Goal: Navigation & Orientation: Find specific page/section

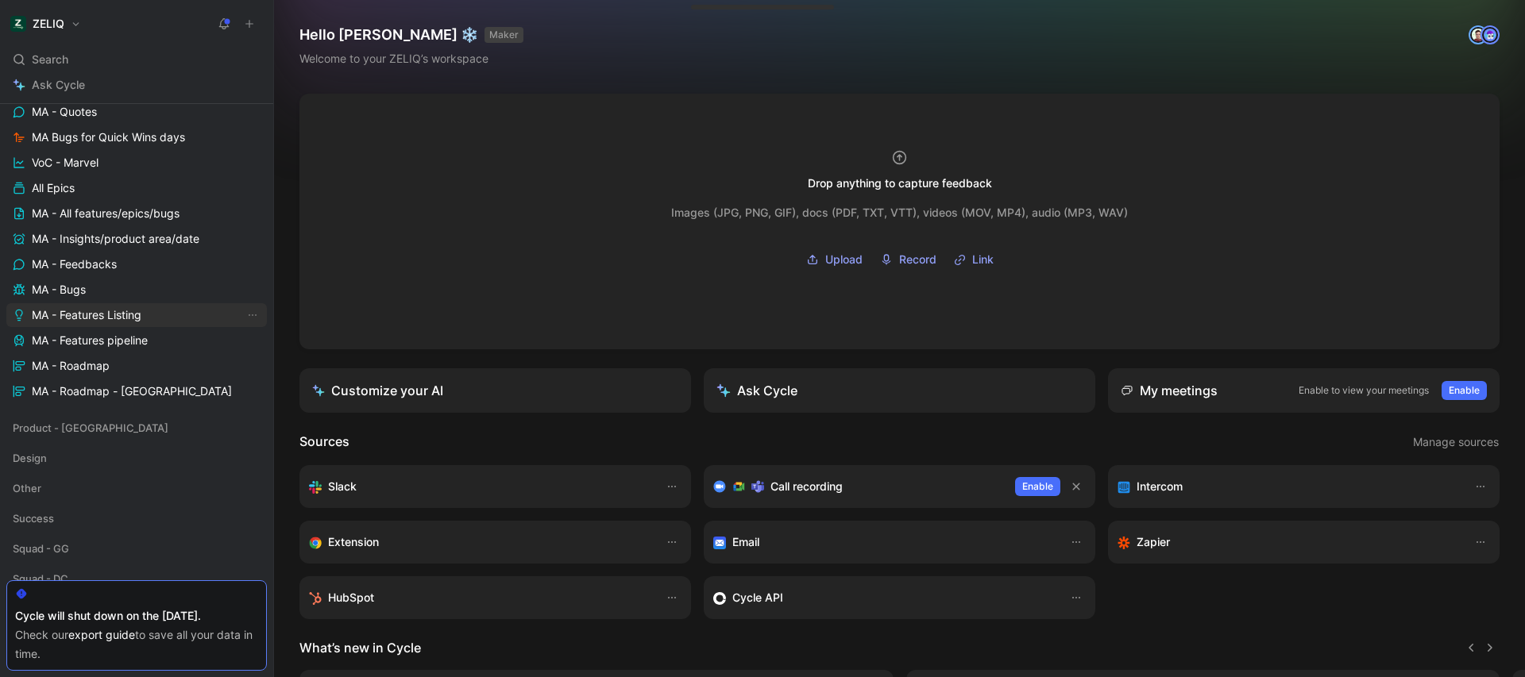
scroll to position [407, 0]
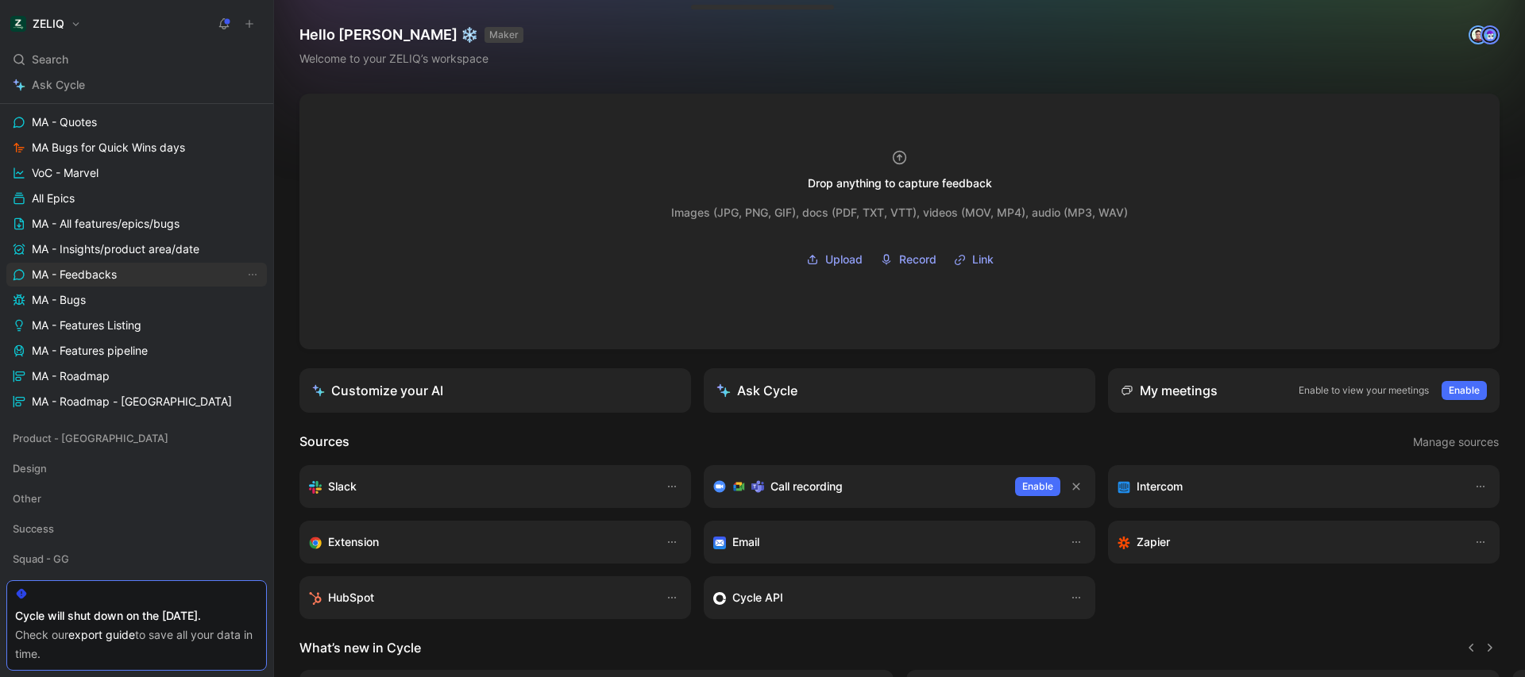
click at [119, 274] on link "MA - Feedbacks" at bounding box center [136, 275] width 260 height 24
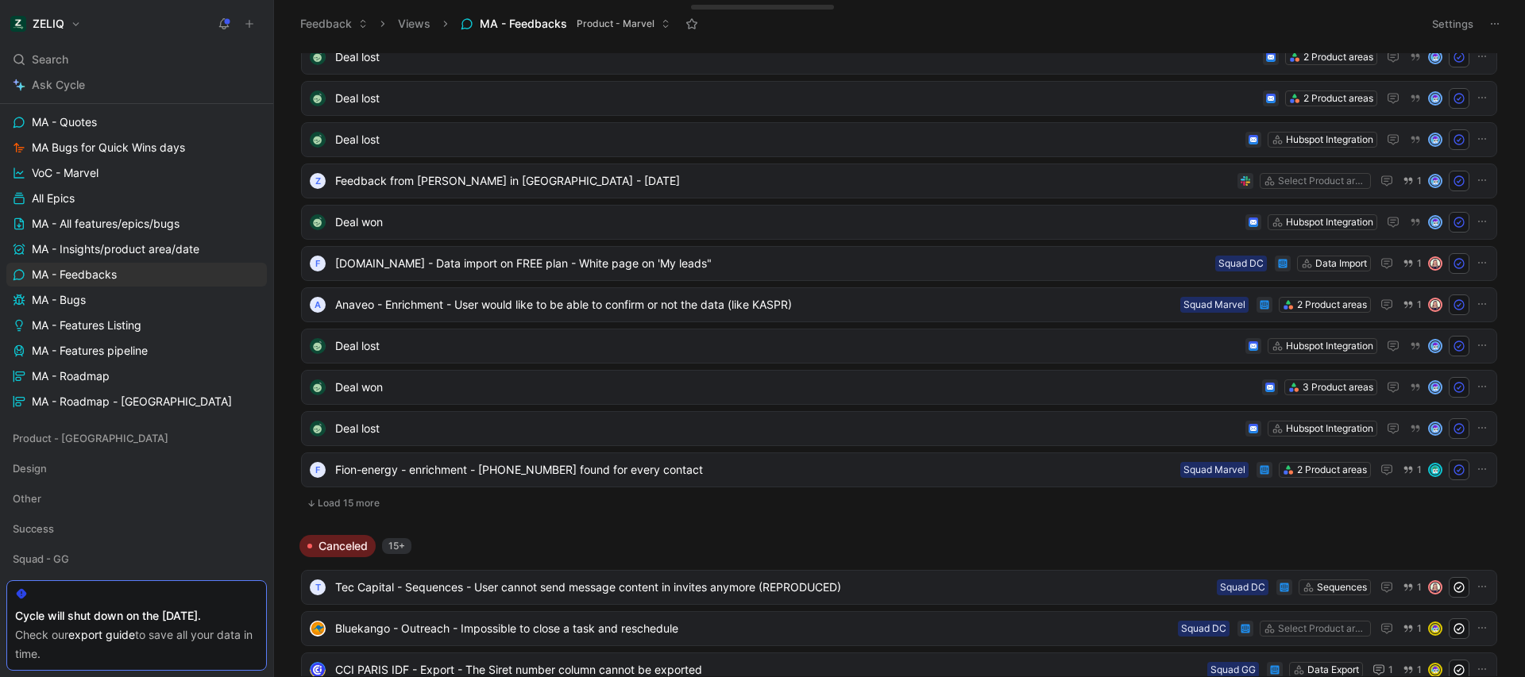
scroll to position [1661, 0]
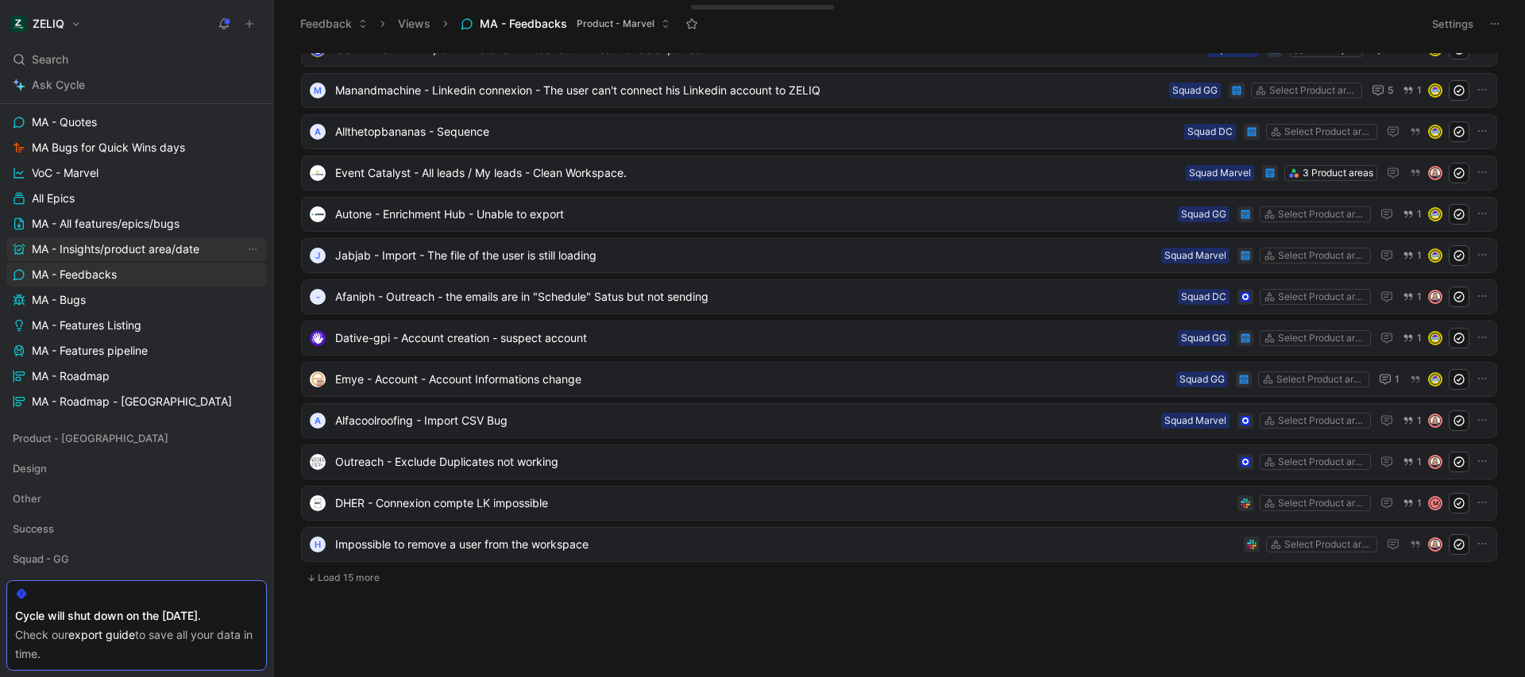
click at [128, 253] on span "MA - Insights/product area/date" at bounding box center [116, 249] width 168 height 16
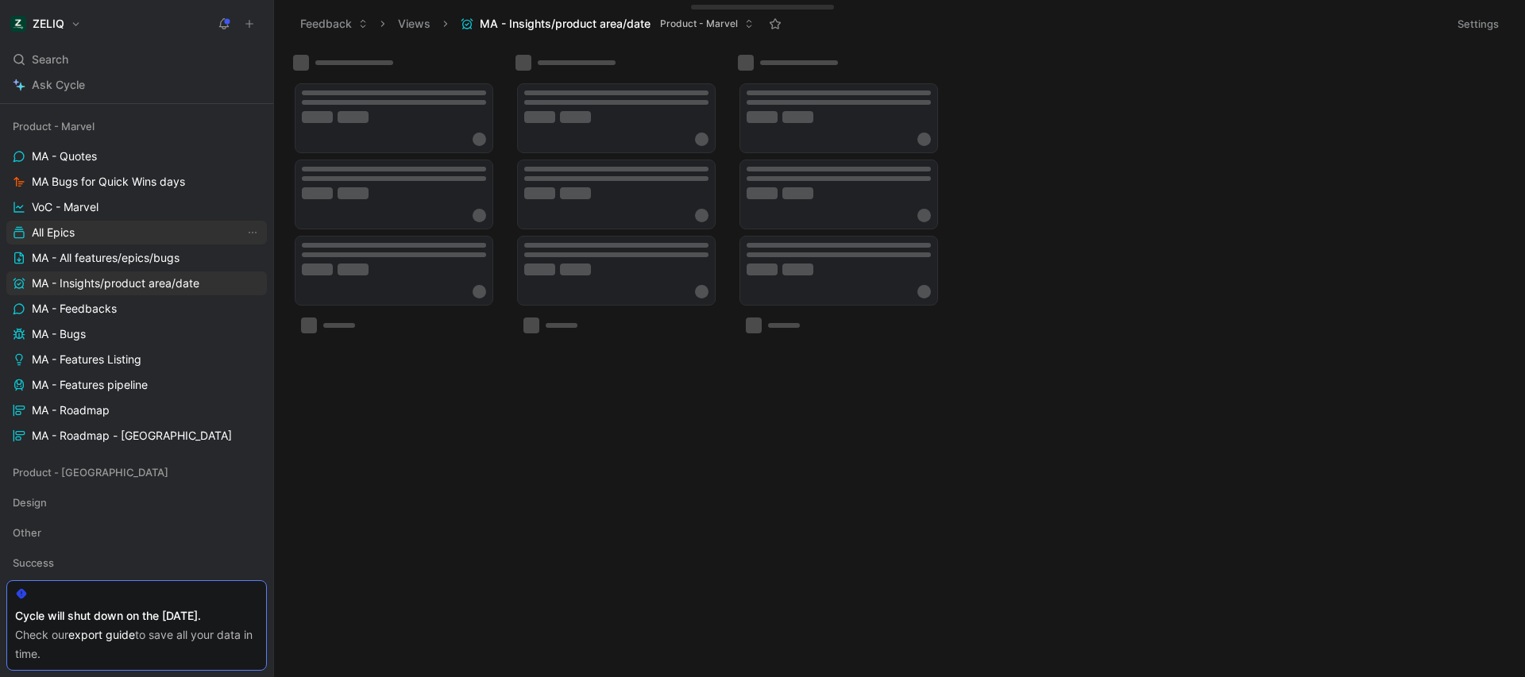
scroll to position [152, 0]
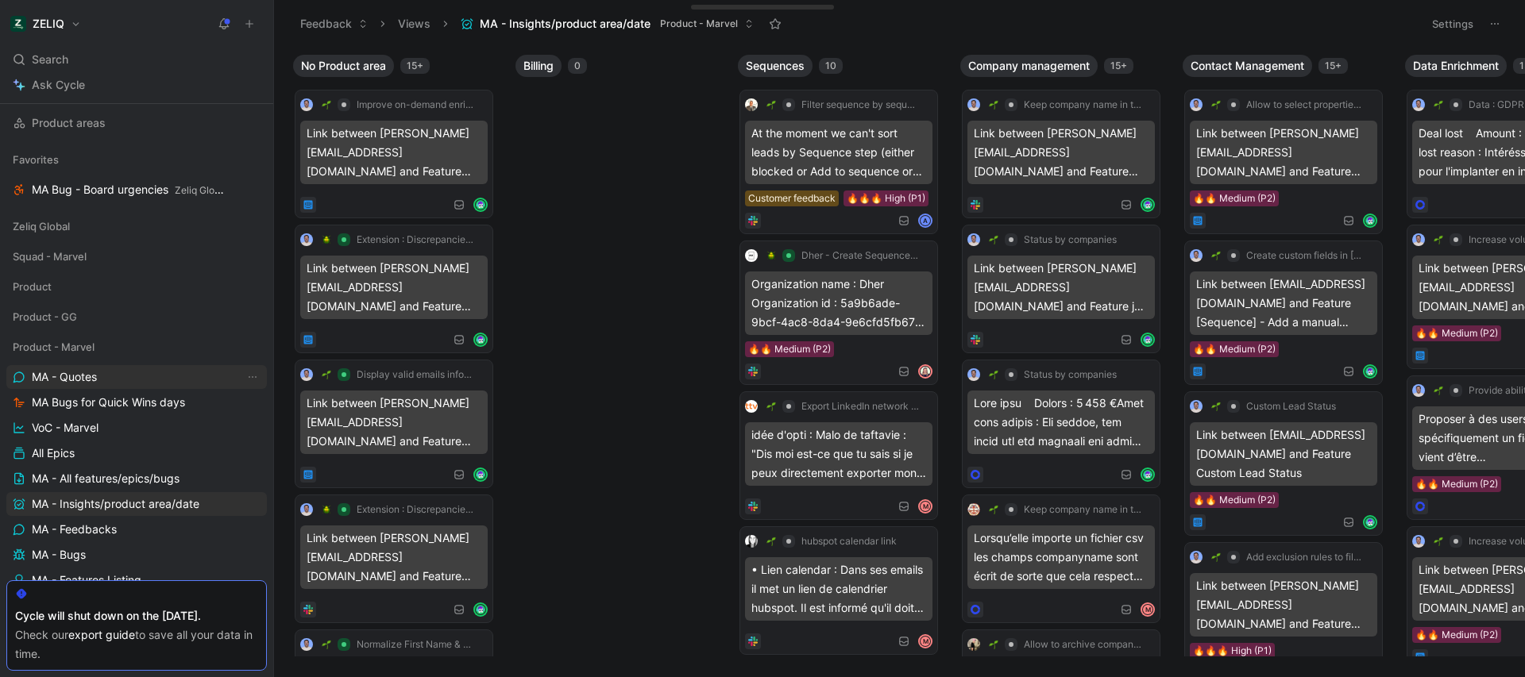
click at [76, 375] on span "MA - Quotes" at bounding box center [64, 377] width 65 height 16
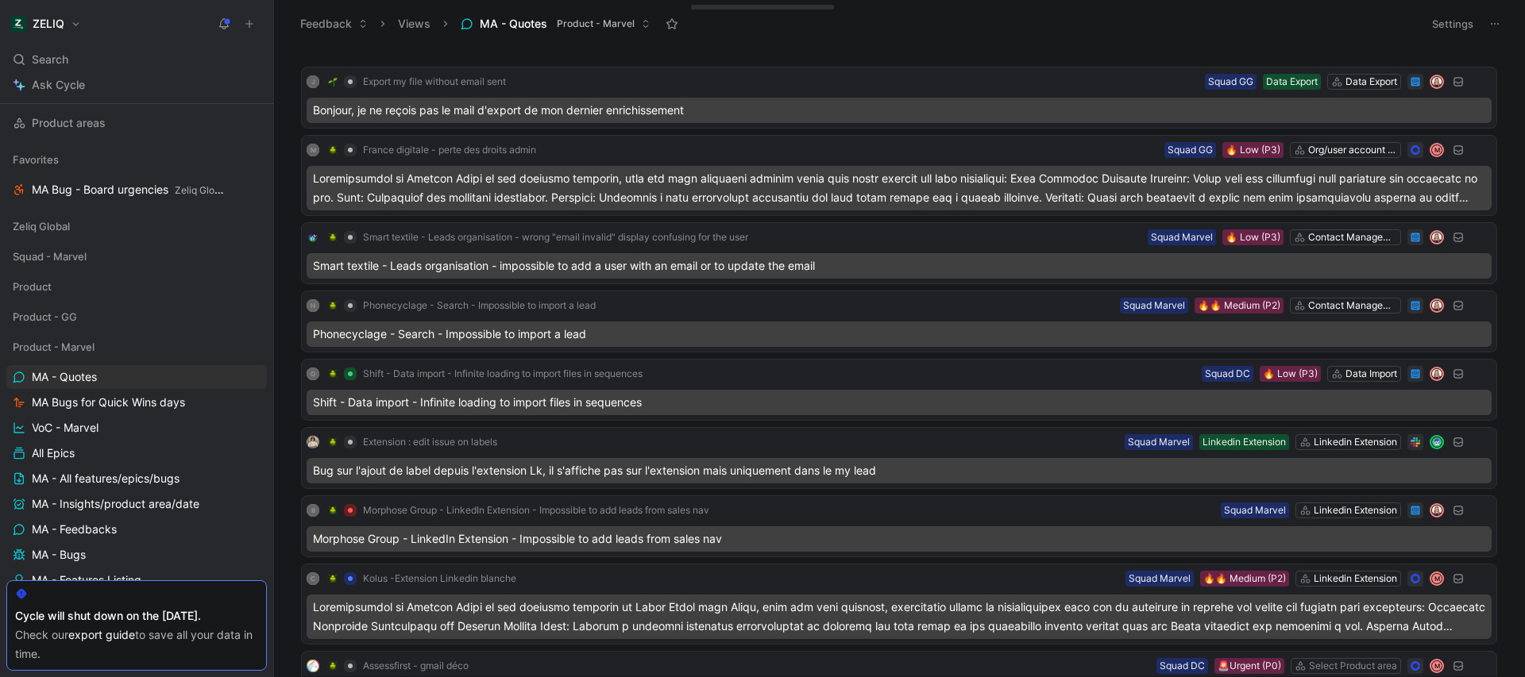
click at [1448, 19] on button "Settings" at bounding box center [1453, 24] width 56 height 22
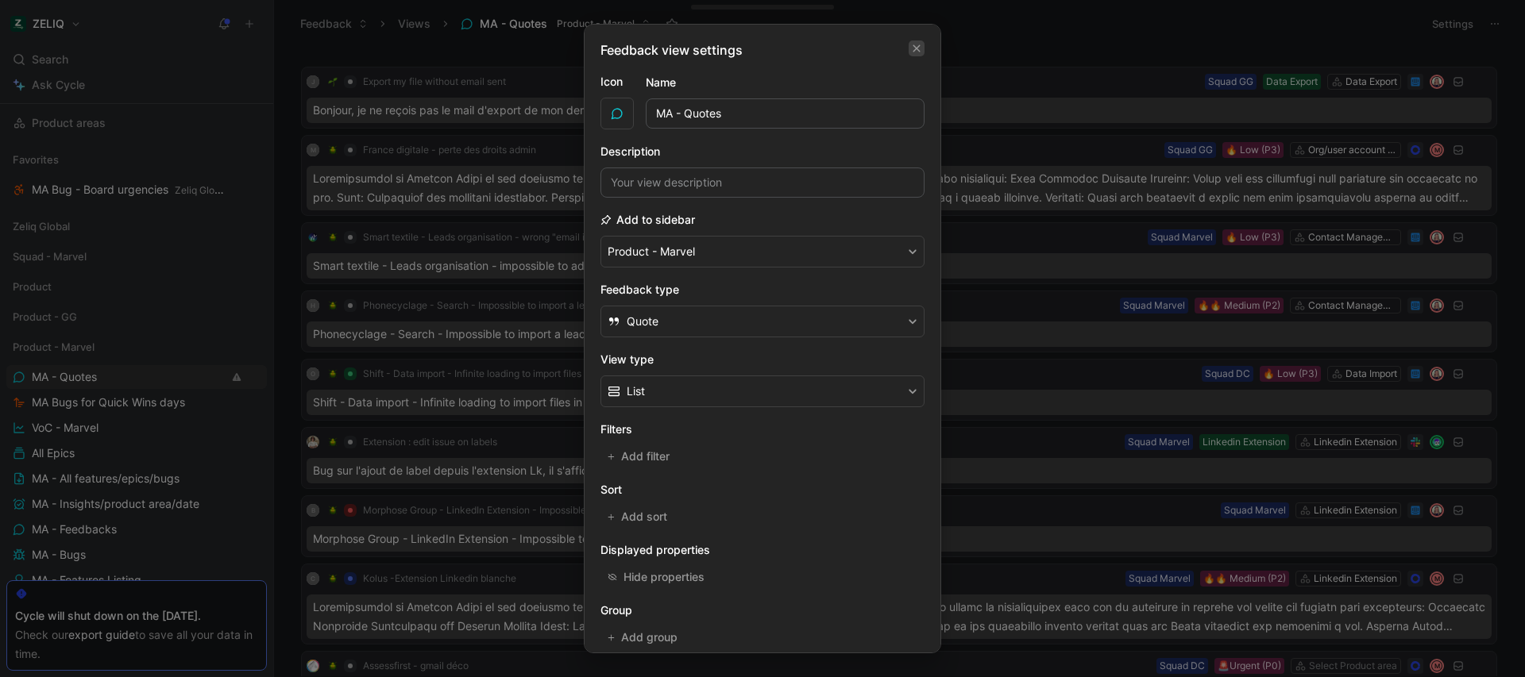
click at [913, 46] on icon "button" at bounding box center [916, 48] width 7 height 7
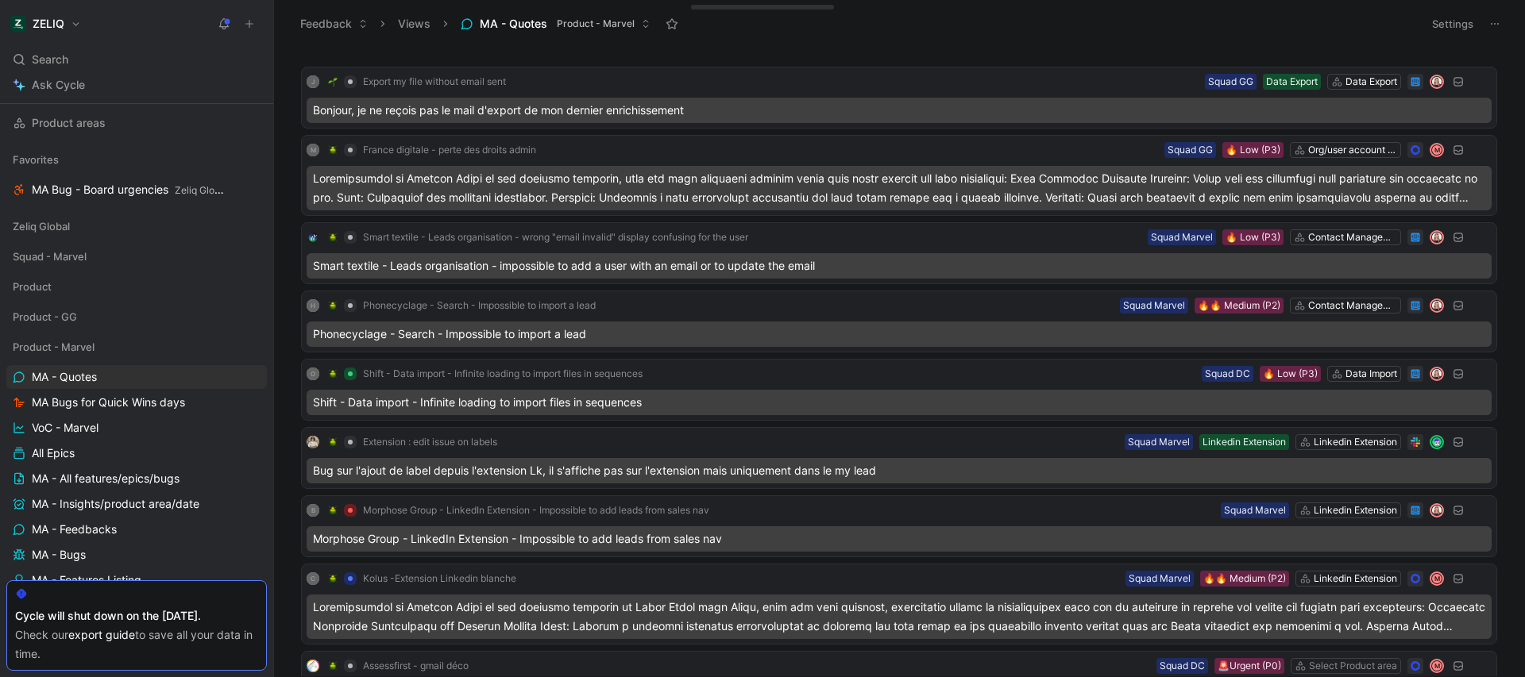
click at [1490, 23] on icon at bounding box center [1494, 23] width 13 height 13
